Goal: Transaction & Acquisition: Obtain resource

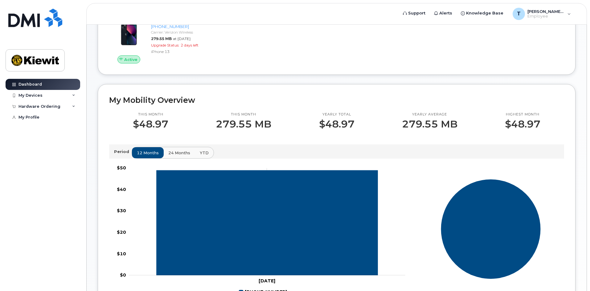
scroll to position [56, 0]
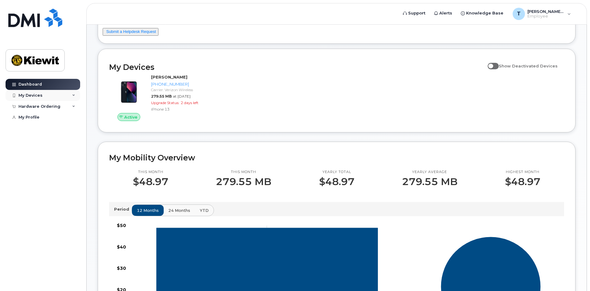
click at [50, 95] on div "My Devices" at bounding box center [43, 95] width 75 height 11
click at [51, 142] on div "Hardware Ordering" at bounding box center [39, 139] width 42 height 5
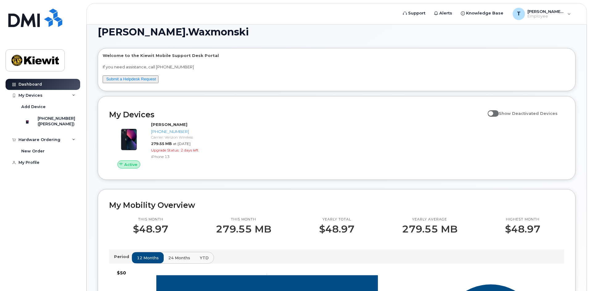
scroll to position [0, 0]
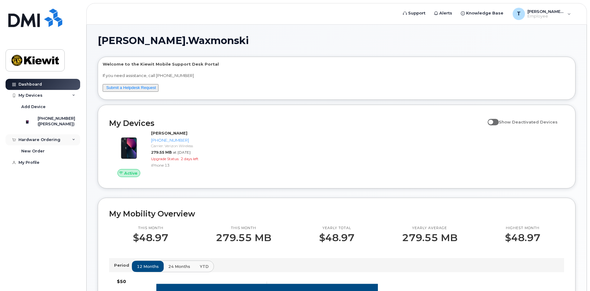
click at [59, 144] on div "Hardware Ordering" at bounding box center [43, 139] width 75 height 11
click at [39, 154] on div "New Order" at bounding box center [32, 151] width 23 height 6
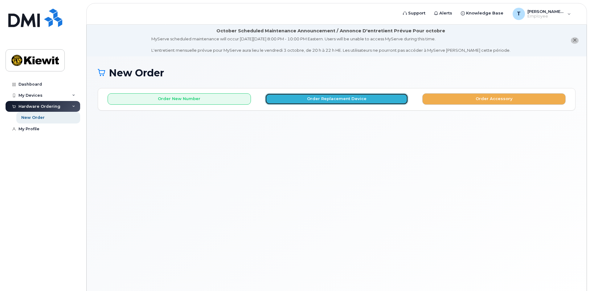
click at [328, 98] on button "Order Replacement Device" at bounding box center [336, 98] width 143 height 11
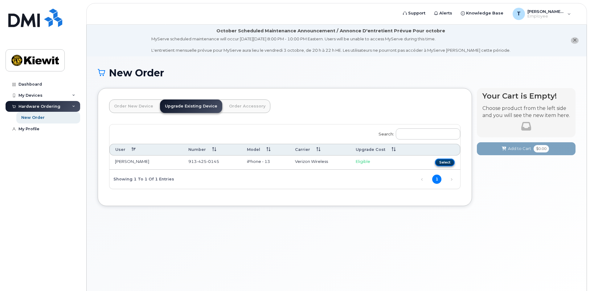
click at [443, 162] on button "Select" at bounding box center [445, 163] width 20 height 8
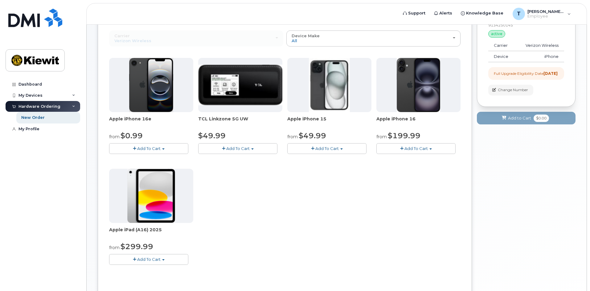
scroll to position [87, 0]
